Goal: Navigation & Orientation: Find specific page/section

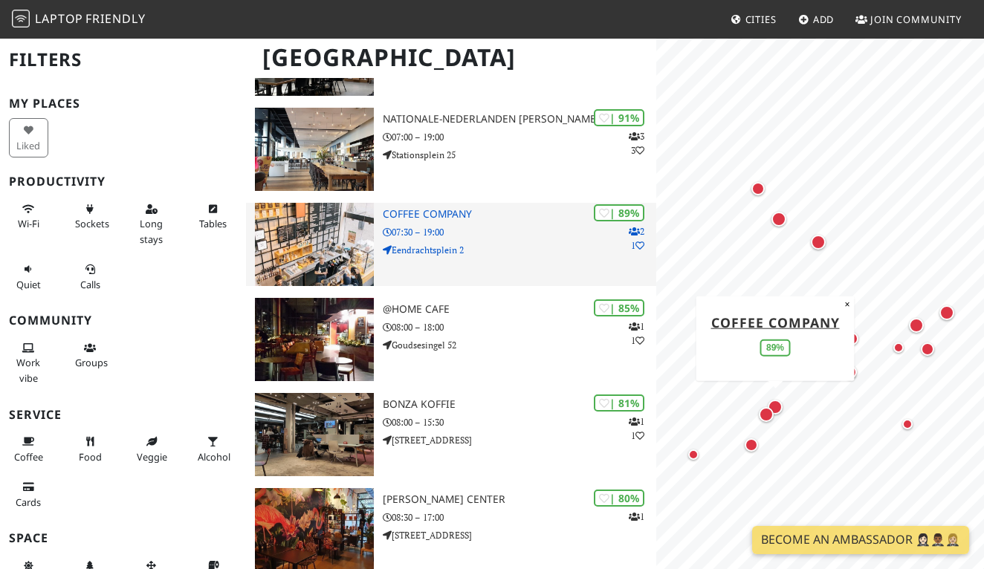
scroll to position [295, 0]
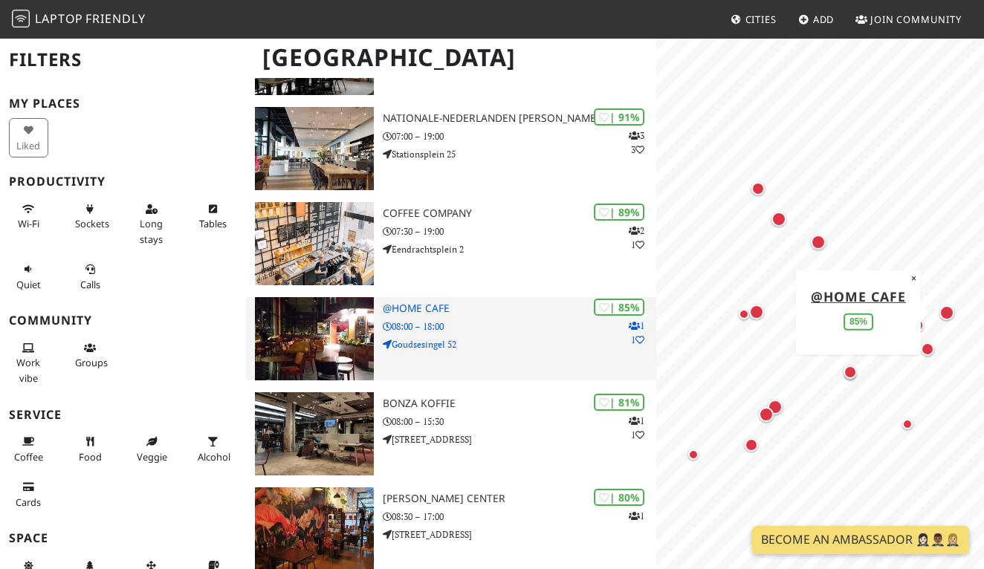
click at [412, 305] on h3 "@Home Cafe" at bounding box center [519, 308] width 273 height 13
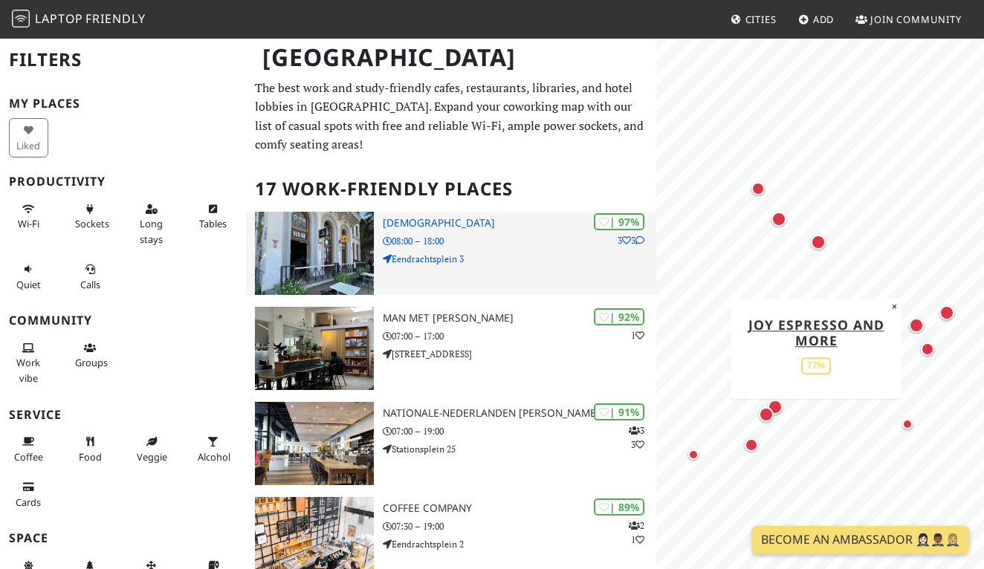
scroll to position [0, 0]
click at [470, 222] on h3 "[DEMOGRAPHIC_DATA]" at bounding box center [519, 223] width 273 height 13
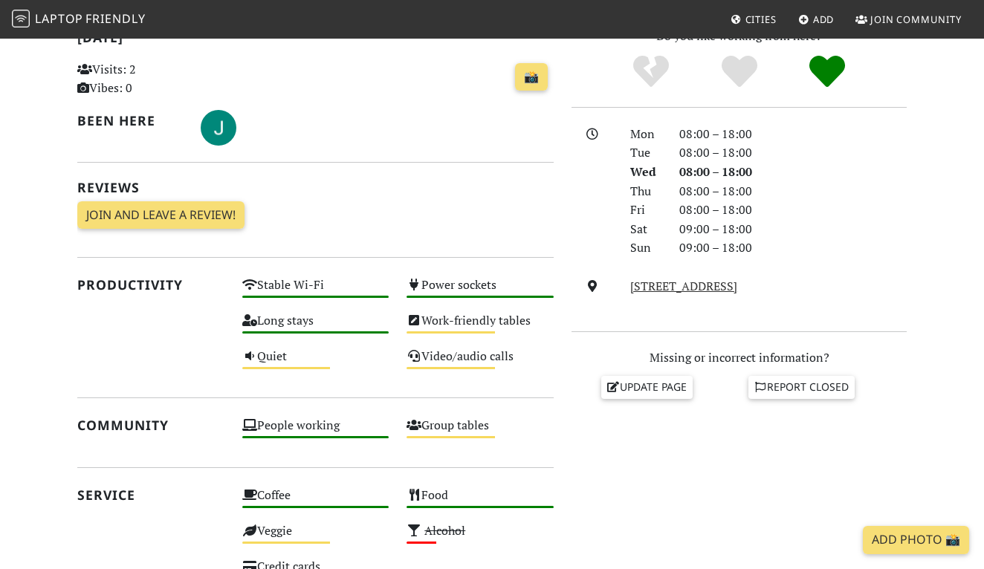
scroll to position [349, 0]
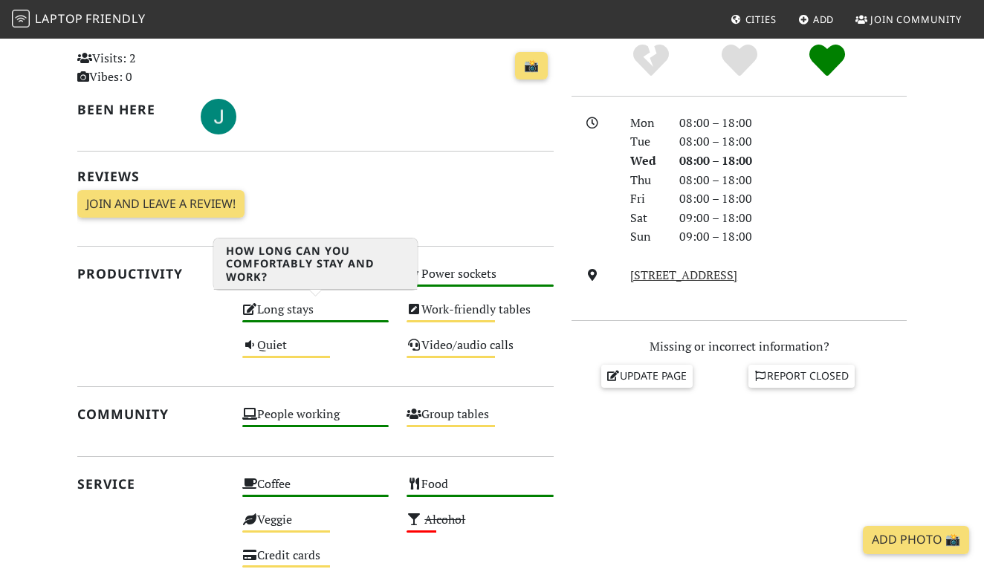
click at [273, 308] on div "Long stays High" at bounding box center [315, 317] width 165 height 36
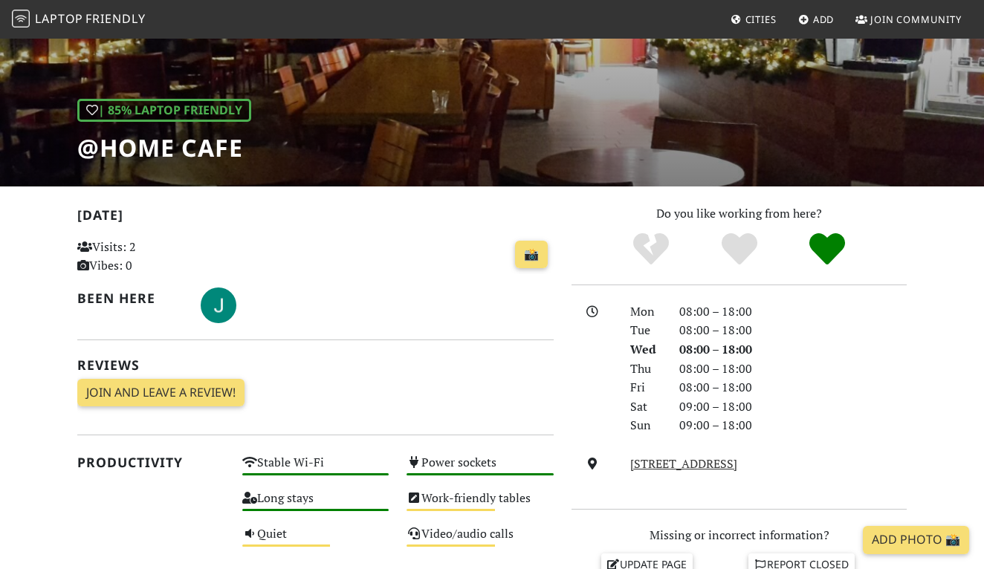
scroll to position [155, 0]
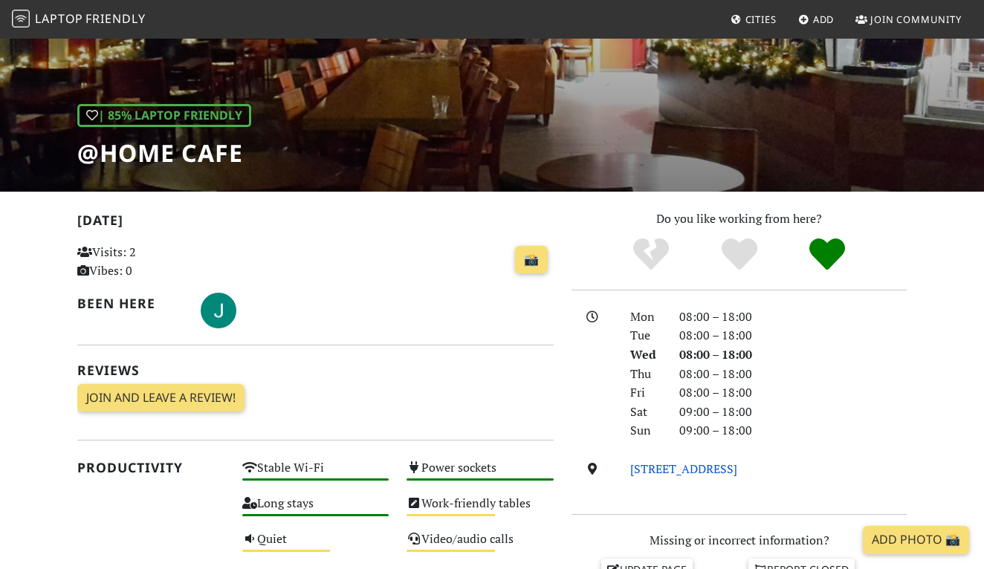
click at [682, 464] on link "[STREET_ADDRESS]" at bounding box center [683, 469] width 107 height 16
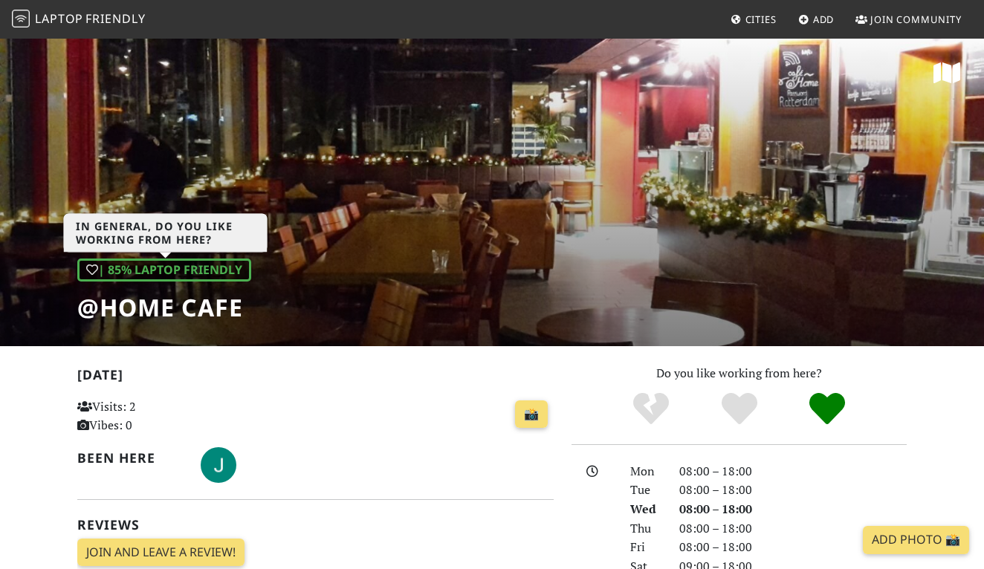
scroll to position [0, 0]
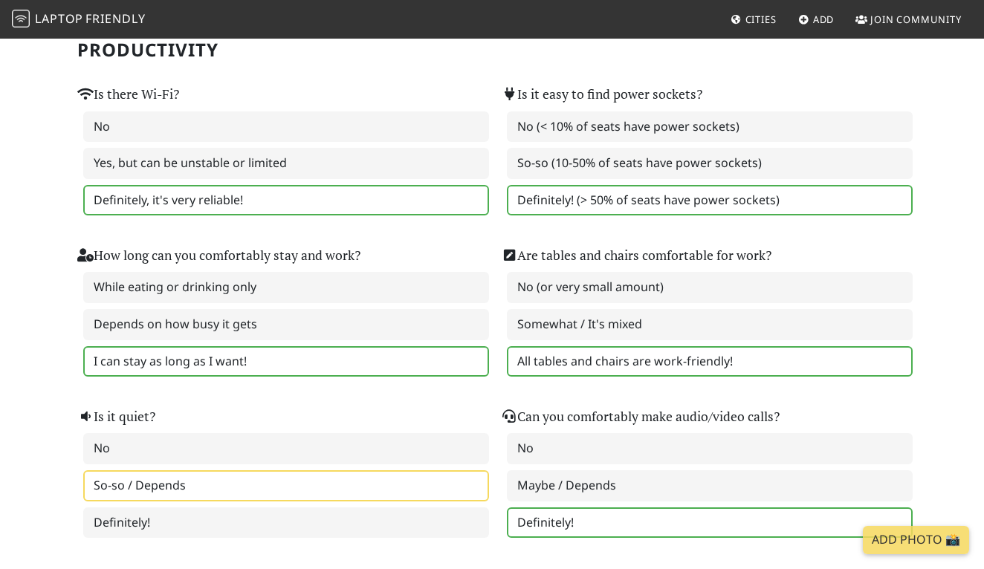
scroll to position [143, 0]
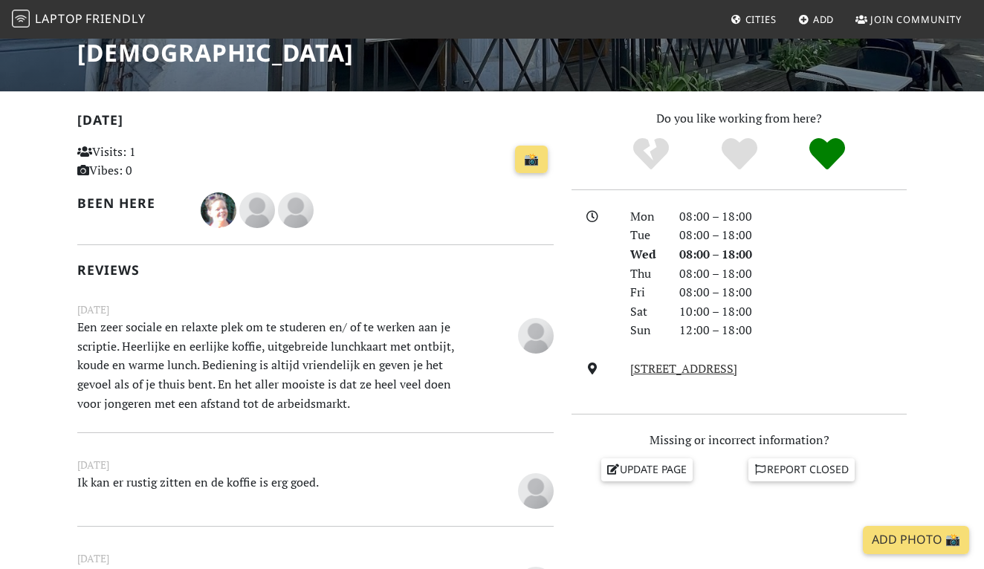
scroll to position [265, 0]
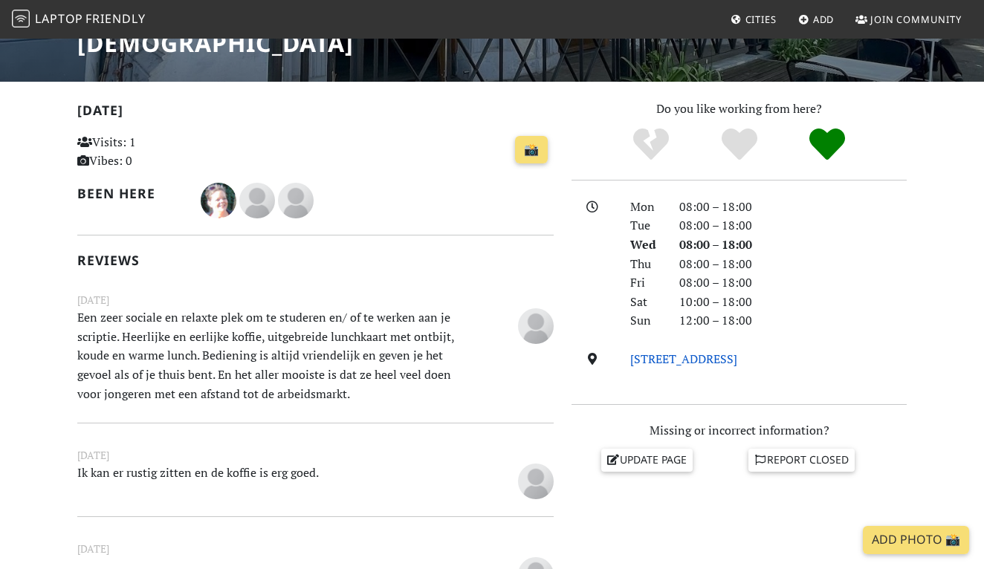
click at [718, 354] on link "[STREET_ADDRESS]" at bounding box center [683, 359] width 107 height 16
